Goal: Transaction & Acquisition: Book appointment/travel/reservation

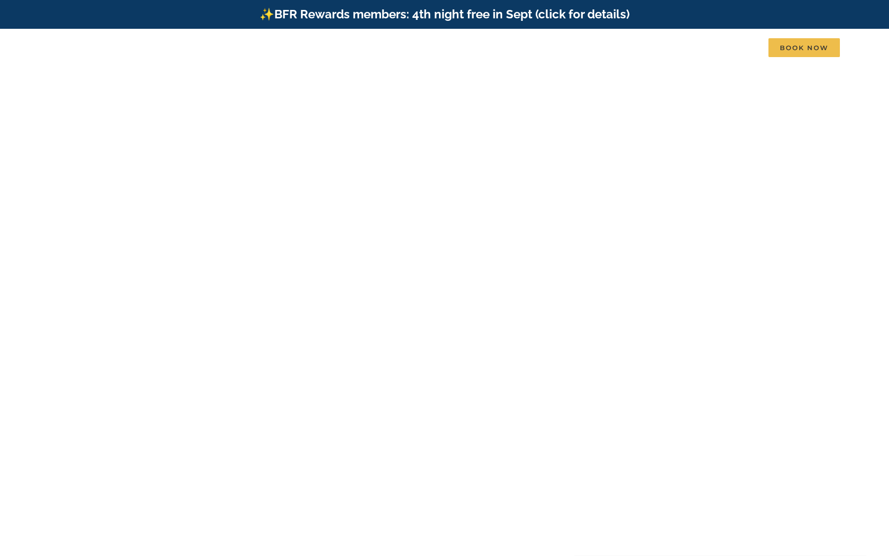
scroll to position [1, 0]
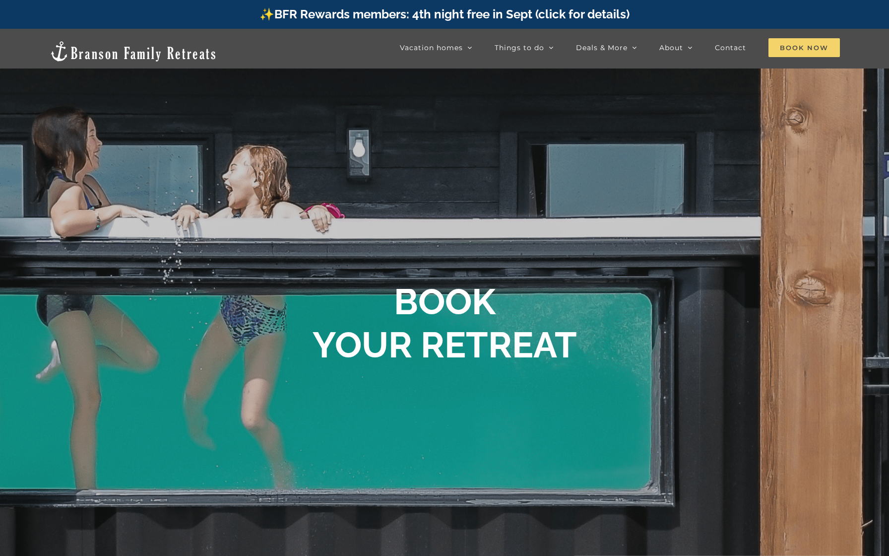
click at [788, 57] on link "Book Now" at bounding box center [803, 48] width 71 height 20
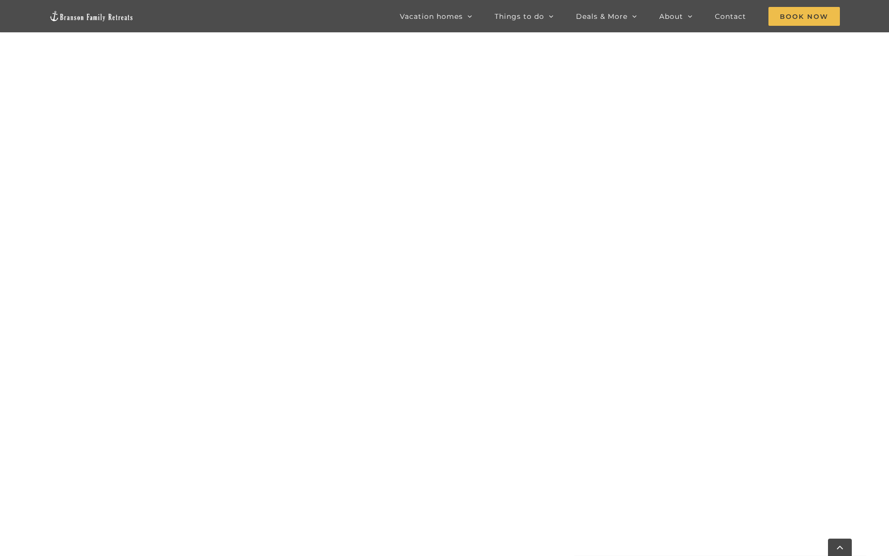
scroll to position [867, 0]
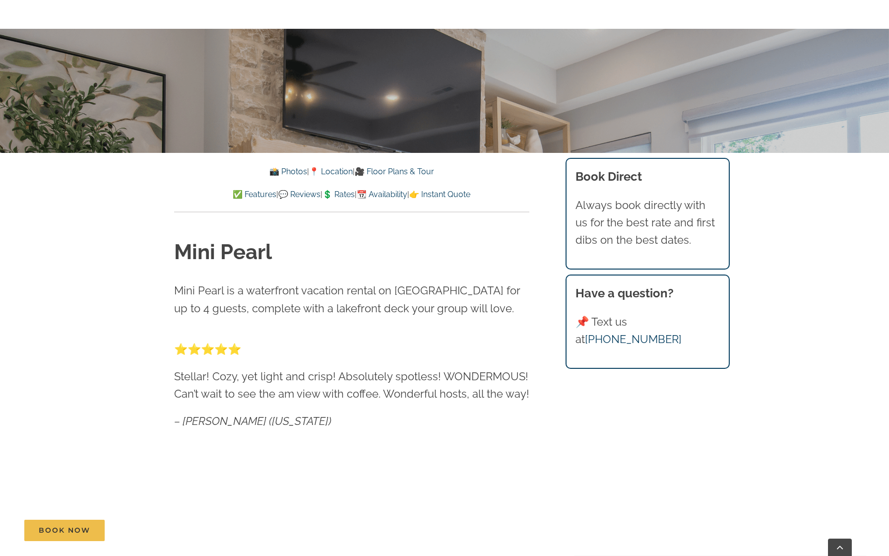
scroll to position [431, 0]
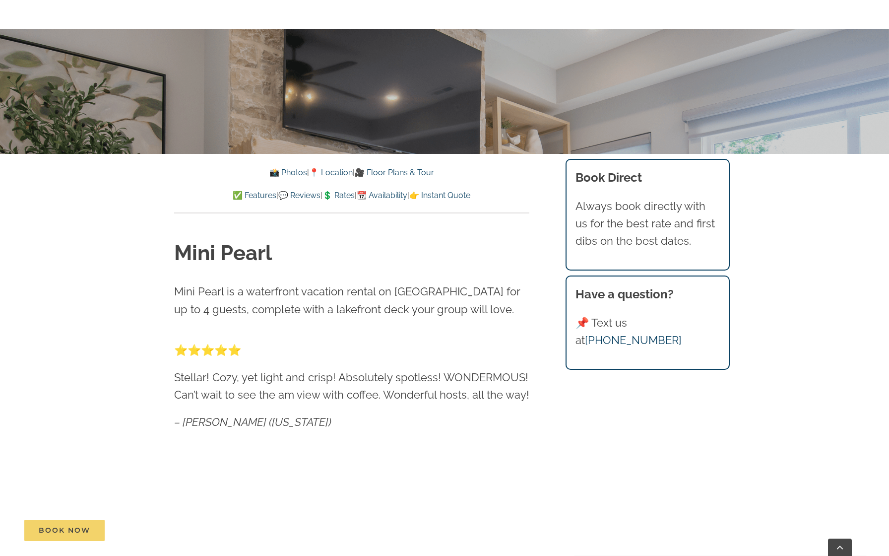
click at [72, 532] on span "Book Now" at bounding box center [65, 530] width 52 height 8
